Goal: Entertainment & Leisure: Consume media (video, audio)

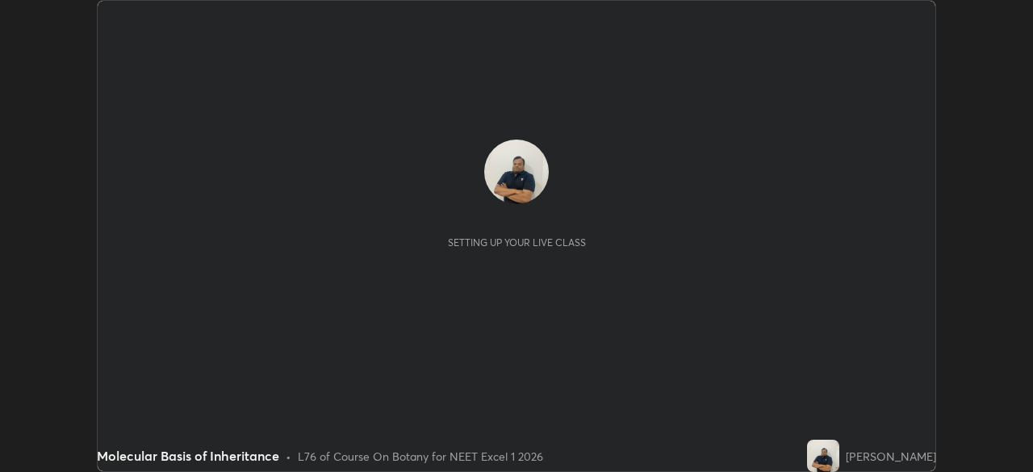
scroll to position [472, 1032]
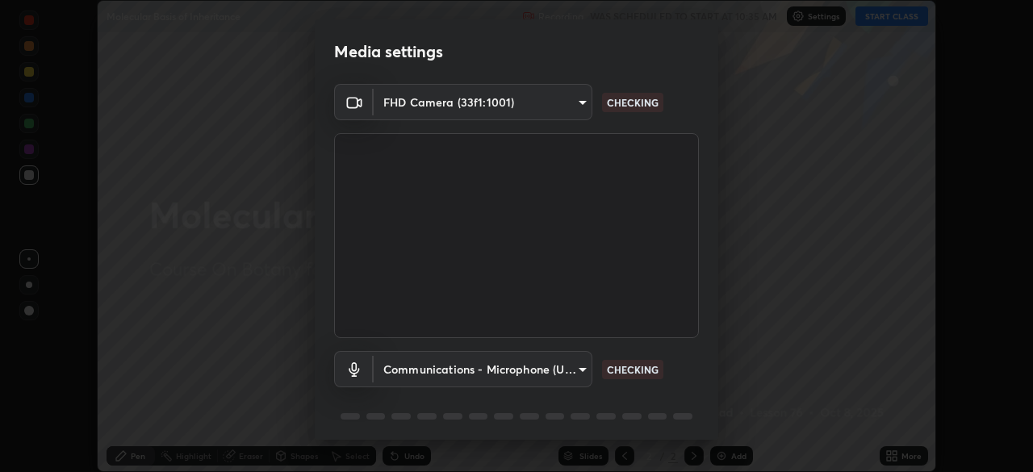
type input "0b0394df5398a873b7d047182dbff5bf8641b4882f7ce2760a0fef017966b62e"
type input "communications"
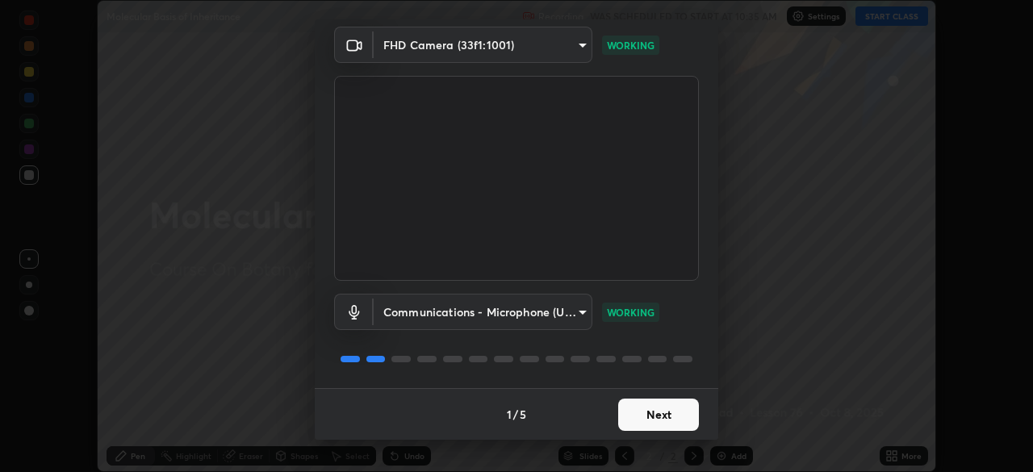
click at [629, 413] on button "Next" at bounding box center [658, 415] width 81 height 32
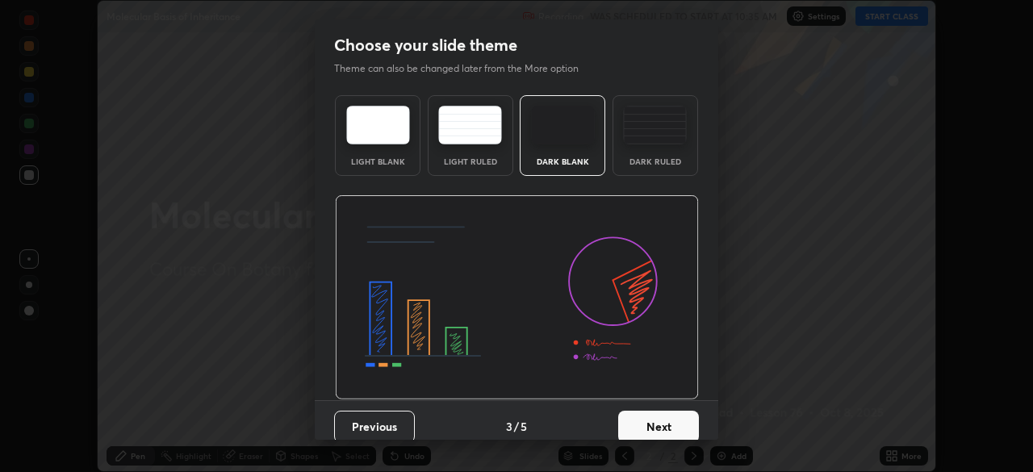
click at [627, 418] on button "Next" at bounding box center [658, 427] width 81 height 32
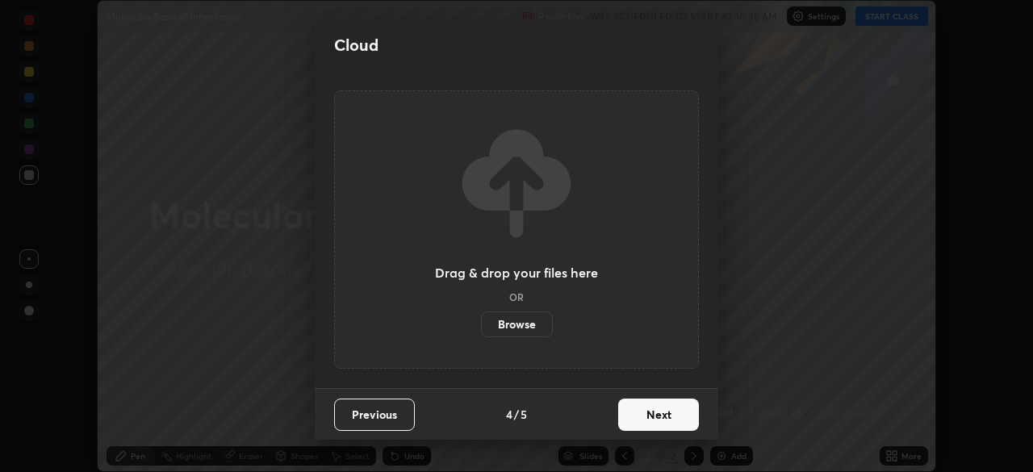
click at [627, 418] on button "Next" at bounding box center [658, 415] width 81 height 32
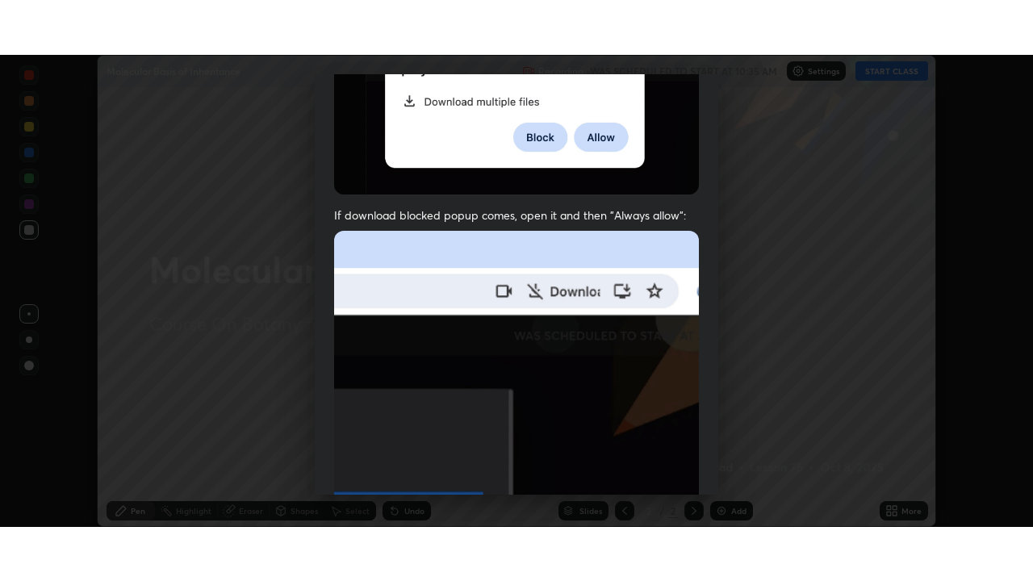
scroll to position [387, 0]
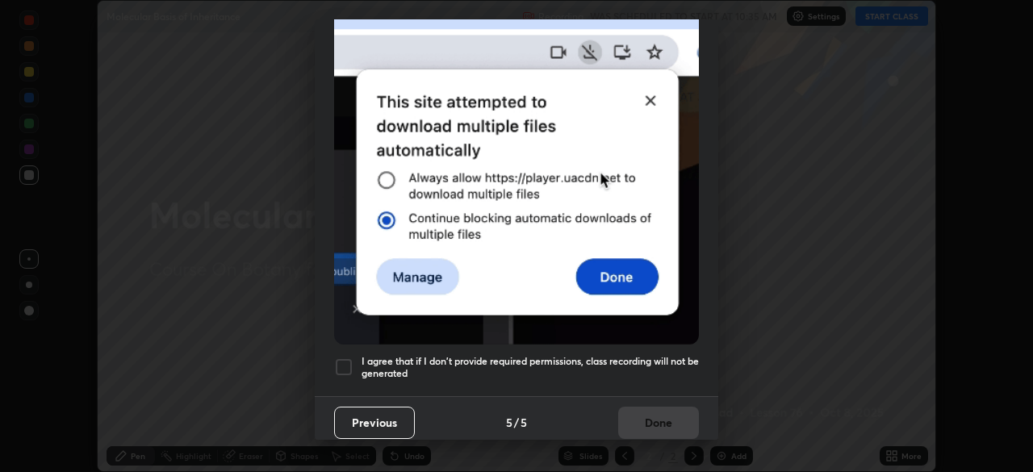
click at [341, 361] on div at bounding box center [343, 367] width 19 height 19
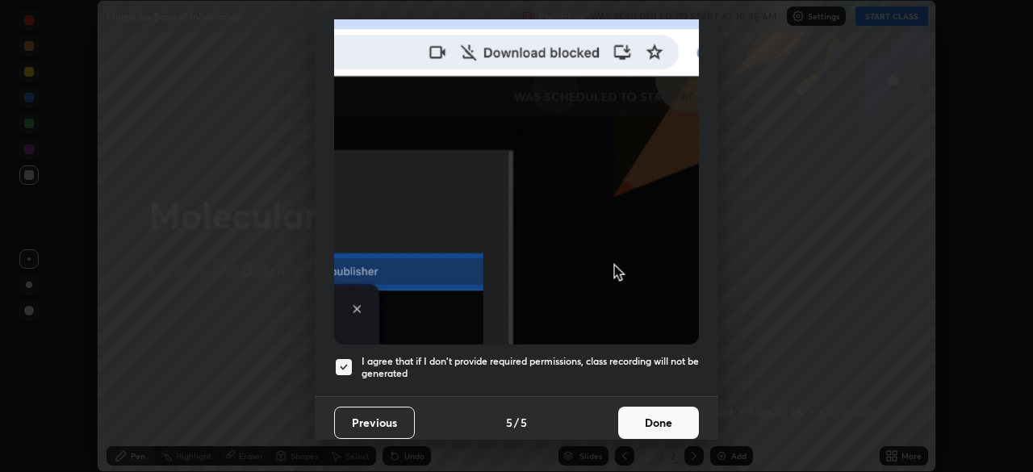
click at [635, 415] on button "Done" at bounding box center [658, 423] width 81 height 32
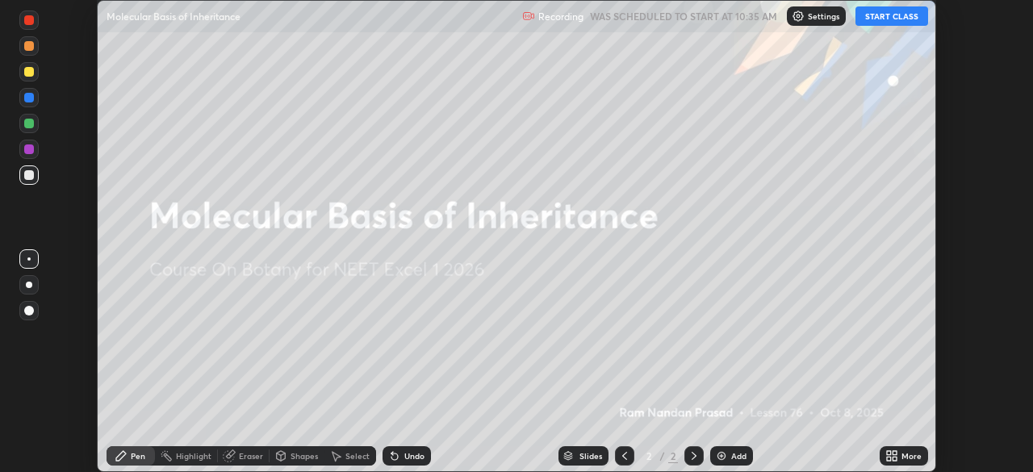
click at [885, 16] on button "START CLASS" at bounding box center [891, 15] width 73 height 19
click at [903, 458] on div "More" at bounding box center [911, 456] width 20 height 8
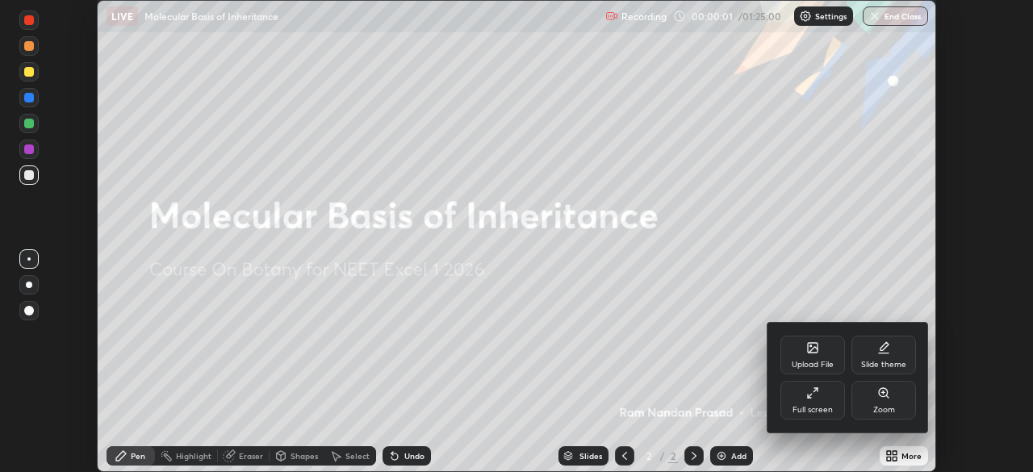
click at [807, 411] on div "Full screen" at bounding box center [813, 410] width 40 height 8
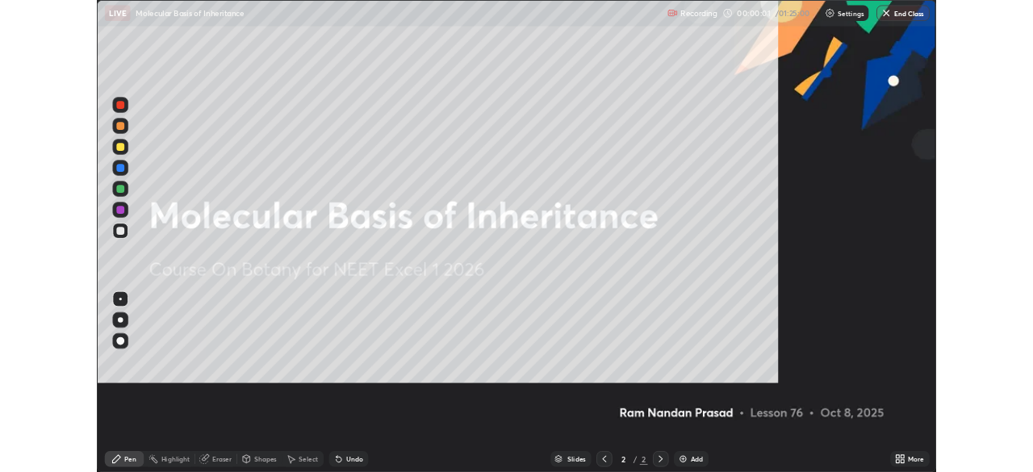
scroll to position [581, 1033]
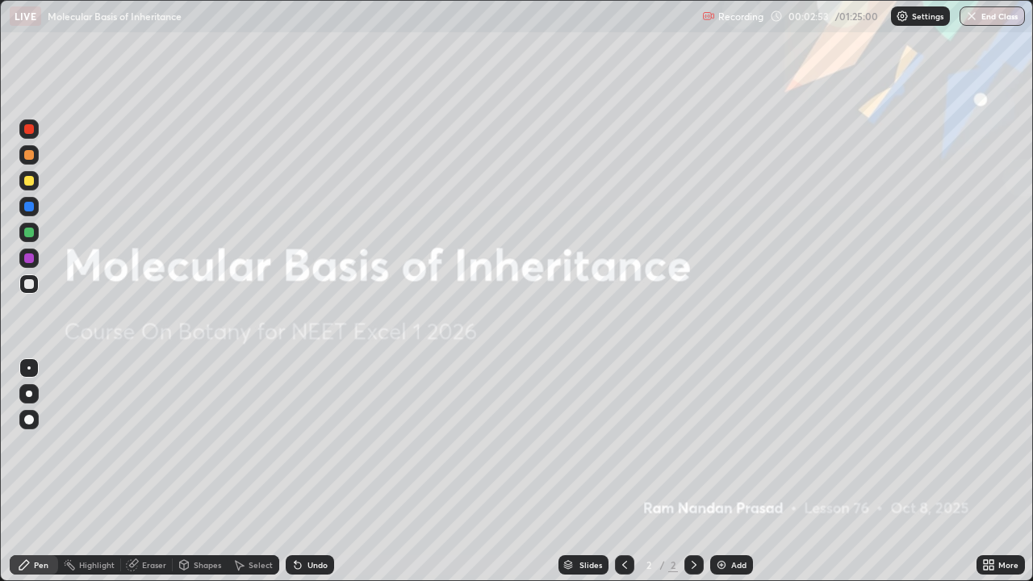
click at [991, 471] on icon at bounding box center [991, 562] width 4 height 4
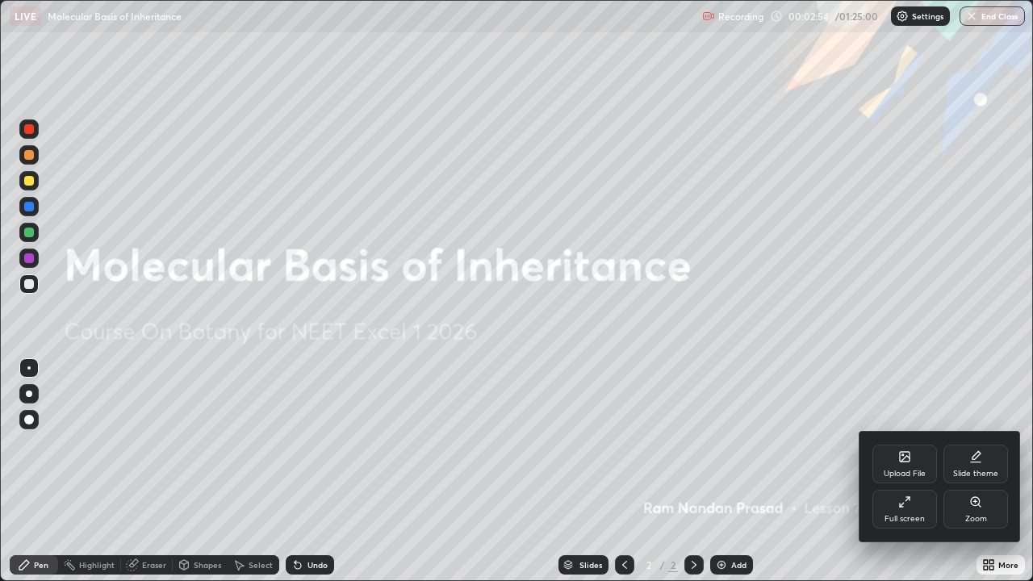
click at [891, 471] on div "Full screen" at bounding box center [904, 509] width 65 height 39
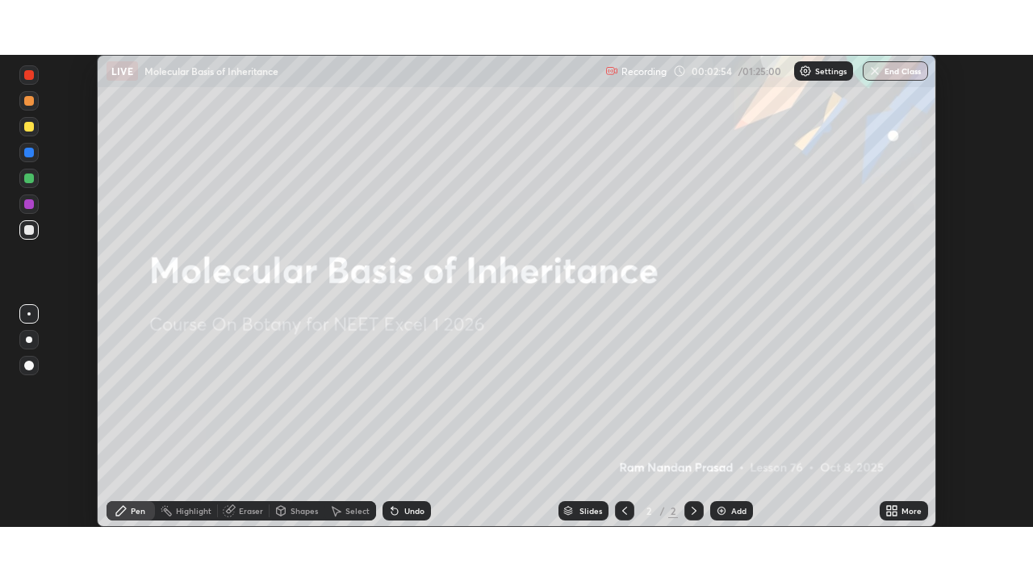
scroll to position [80231, 79670]
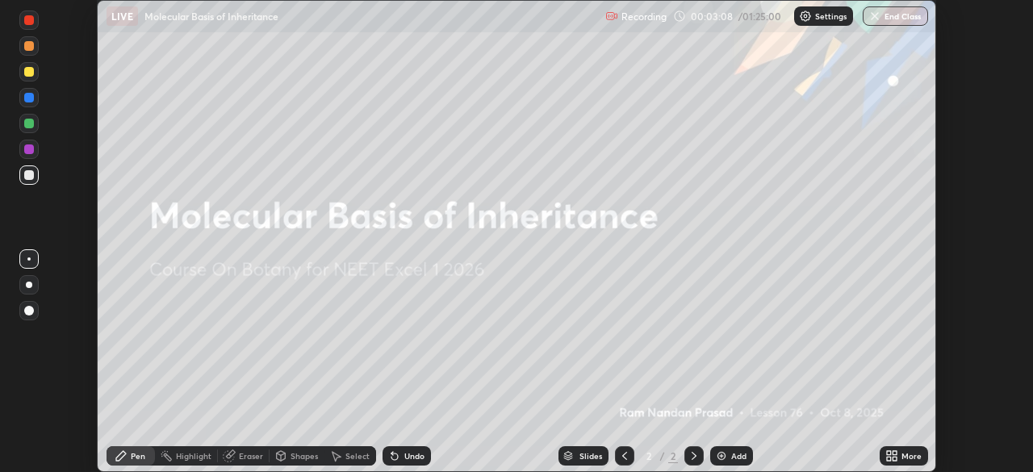
click at [901, 455] on div "More" at bounding box center [911, 456] width 20 height 8
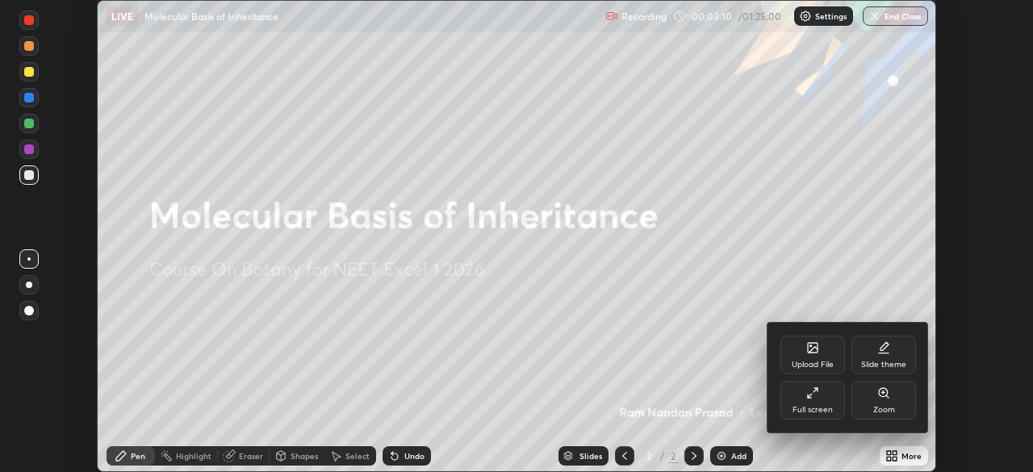
click at [802, 400] on div "Full screen" at bounding box center [812, 400] width 65 height 39
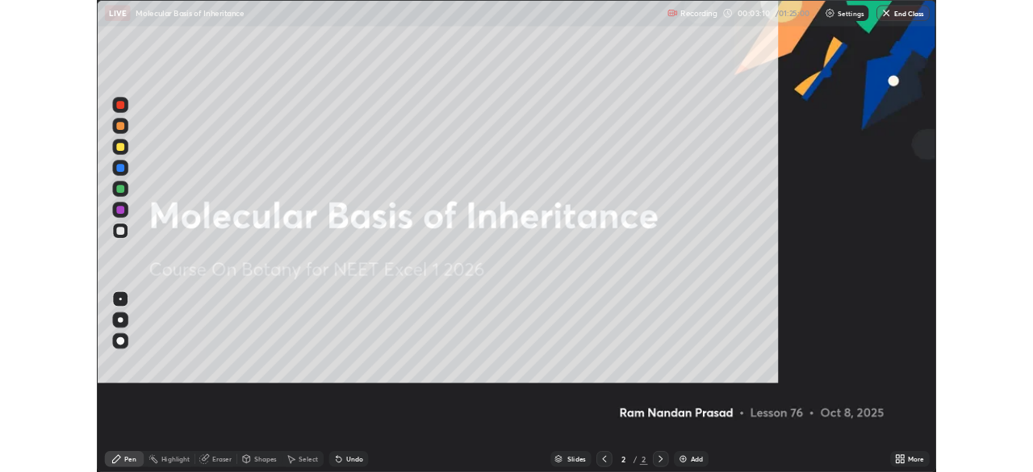
scroll to position [581, 1033]
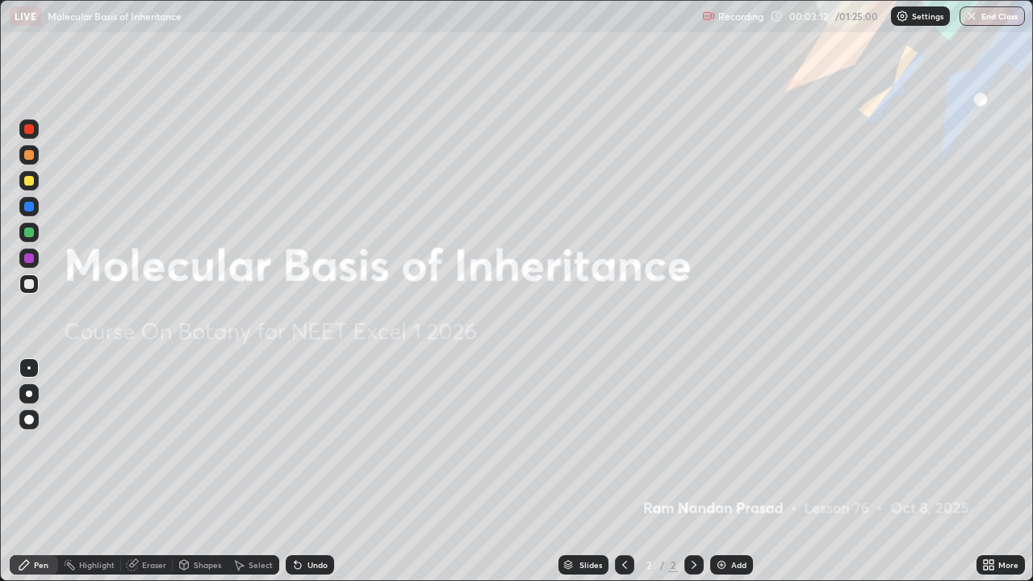
click at [992, 471] on icon at bounding box center [991, 562] width 4 height 4
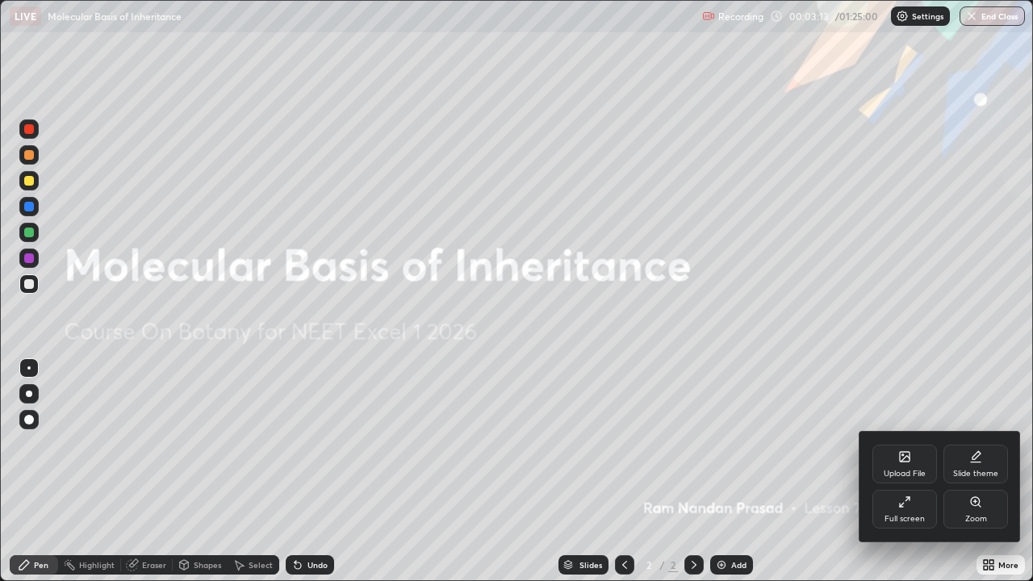
click at [901, 471] on icon at bounding box center [902, 505] width 4 height 4
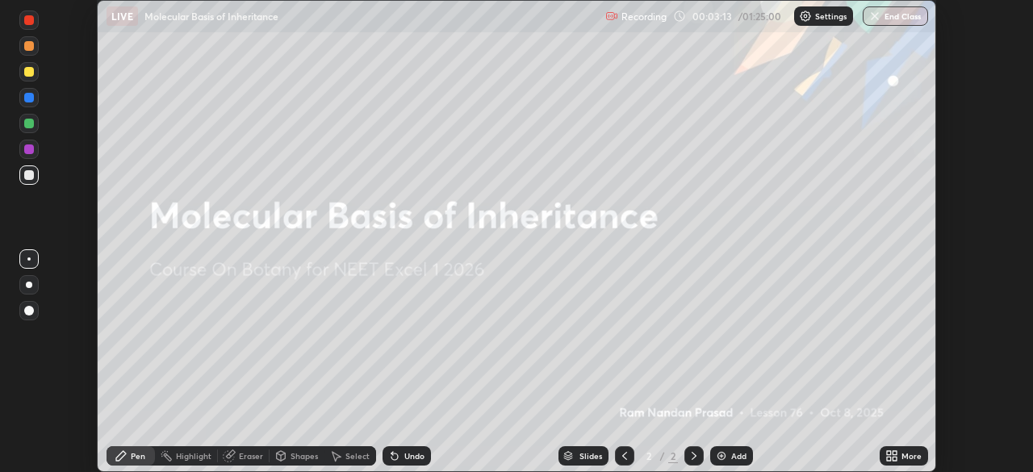
scroll to position [80231, 79670]
